Goal: Check status: Check status

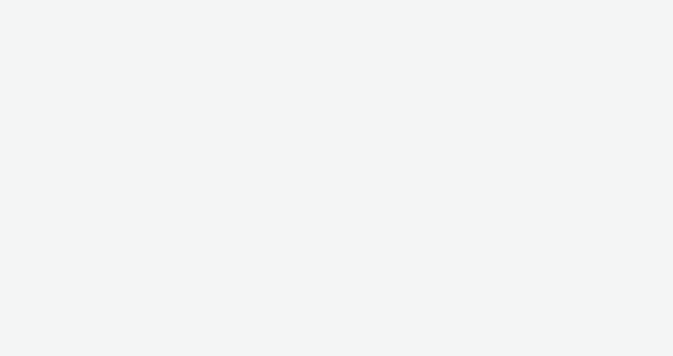
select select "1d1085ae-99c9-479d-9fdd-995ae8fc0774"
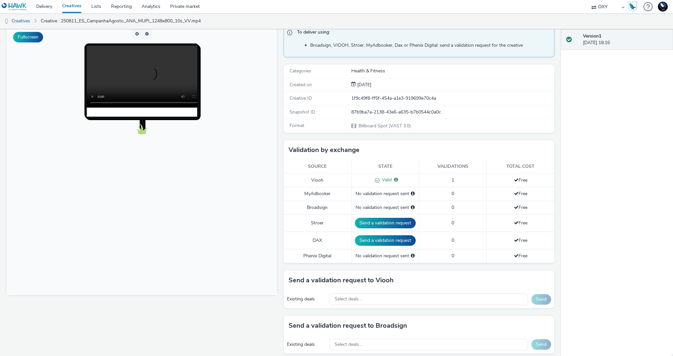
scroll to position [55, 0]
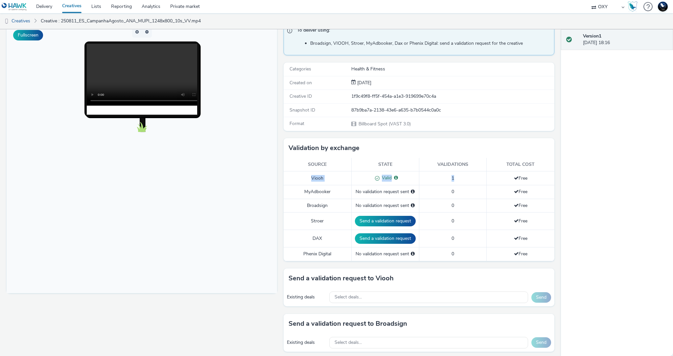
drag, startPoint x: 312, startPoint y: 177, endPoint x: 443, endPoint y: 182, distance: 131.6
click at [443, 182] on tr "Viooh Valid Valid for: JCDECAUX_PT 1 Free" at bounding box center [419, 178] width 271 height 14
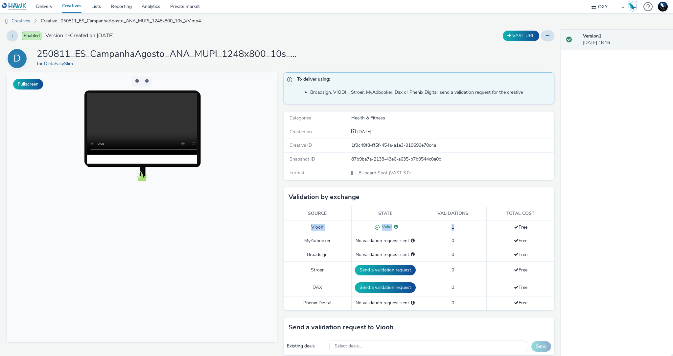
scroll to position [0, 0]
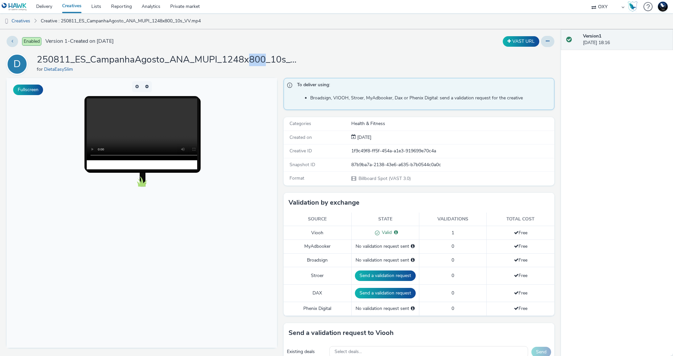
drag, startPoint x: 248, startPoint y: 58, endPoint x: 262, endPoint y: 60, distance: 14.1
click at [262, 60] on h1 "250811_ES_CampanhaAgosto_ANA_MUPI_1248x800_10s_VV.mp4" at bounding box center [168, 60] width 263 height 12
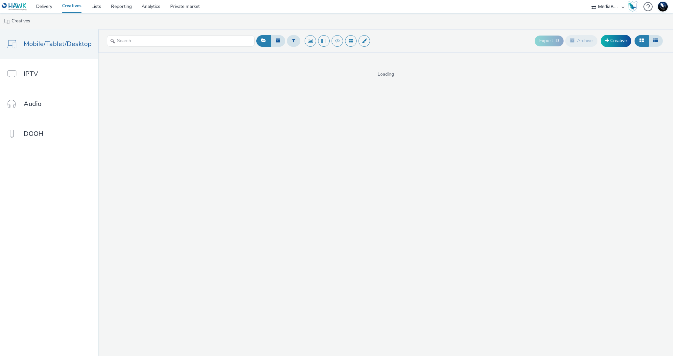
select select "15b35e0c-f581-4517-8fd7-fc395f1412fa"
